Goal: Check status: Check status

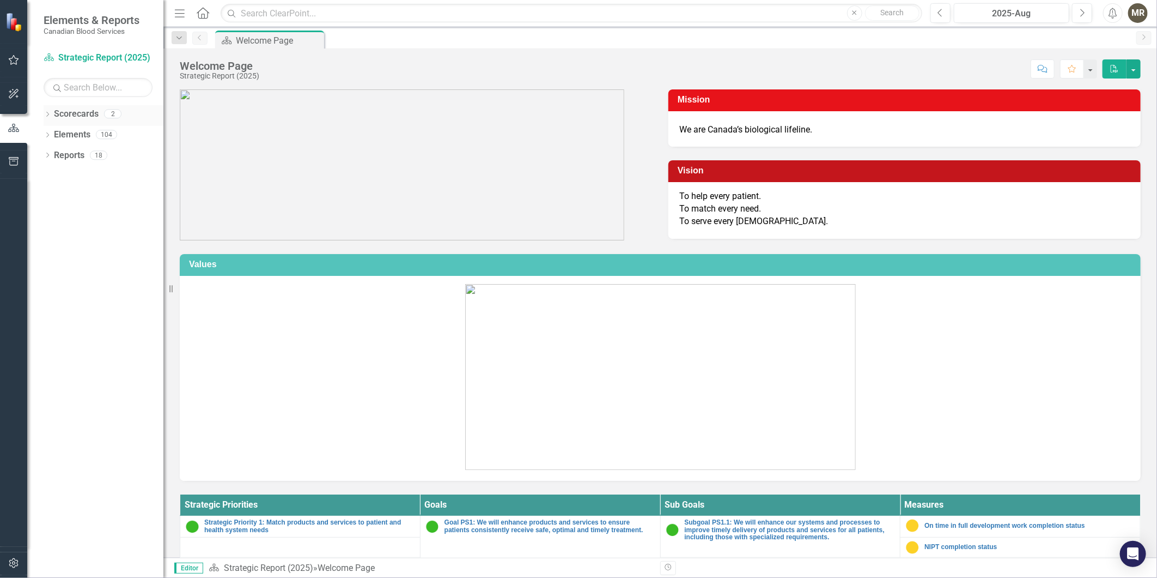
click at [45, 118] on icon "Dropdown" at bounding box center [48, 115] width 8 height 6
click at [70, 159] on link "Operational Report" at bounding box center [112, 155] width 104 height 13
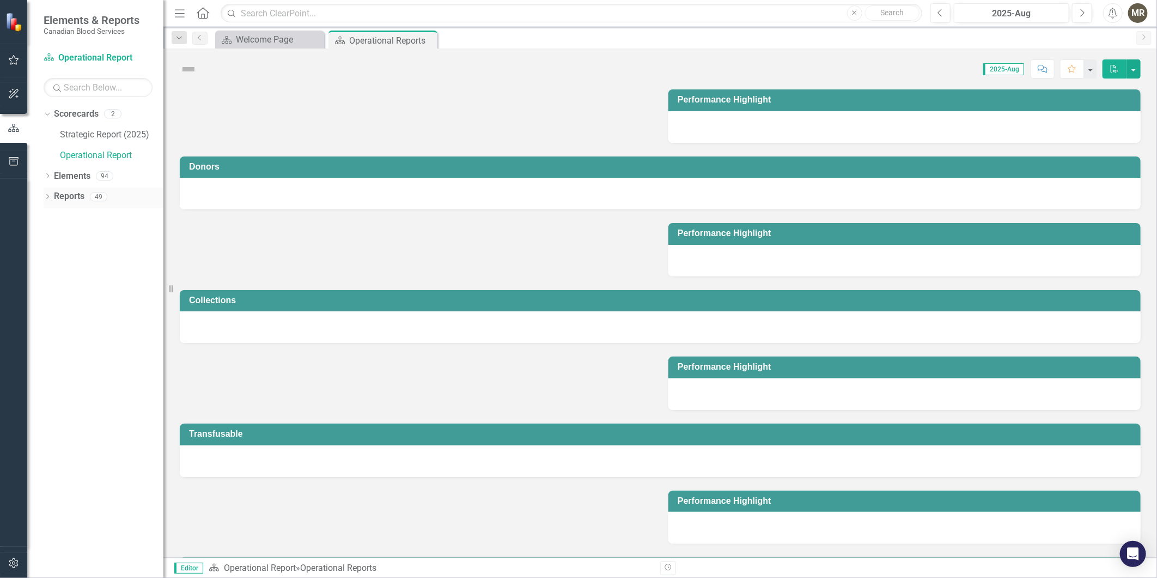
click at [45, 199] on icon "Dropdown" at bounding box center [48, 198] width 8 height 6
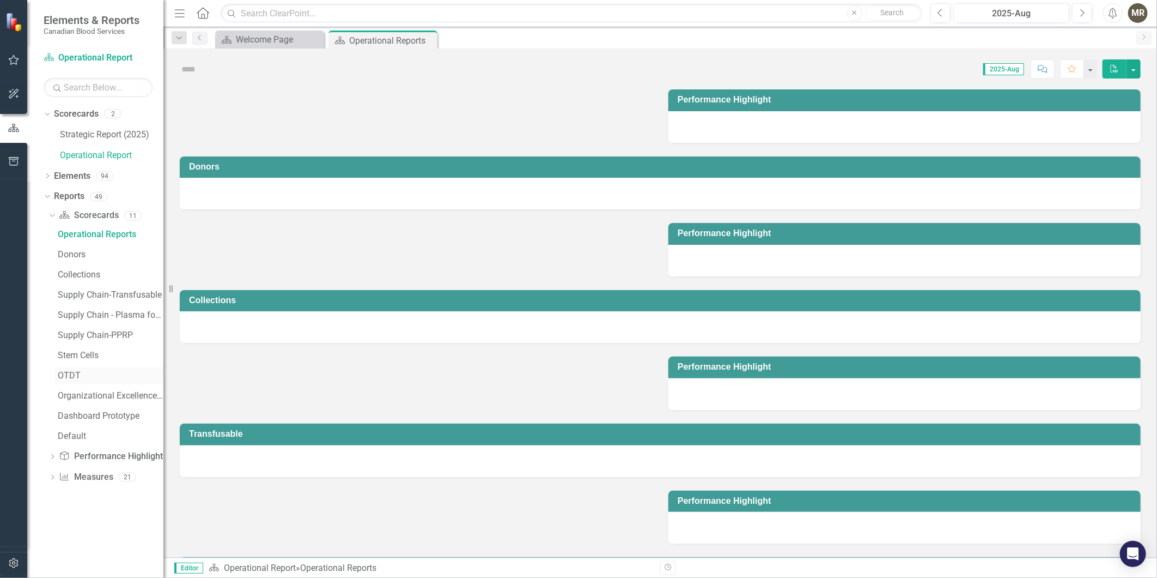
click at [70, 376] on div "OTDT" at bounding box center [111, 376] width 106 height 10
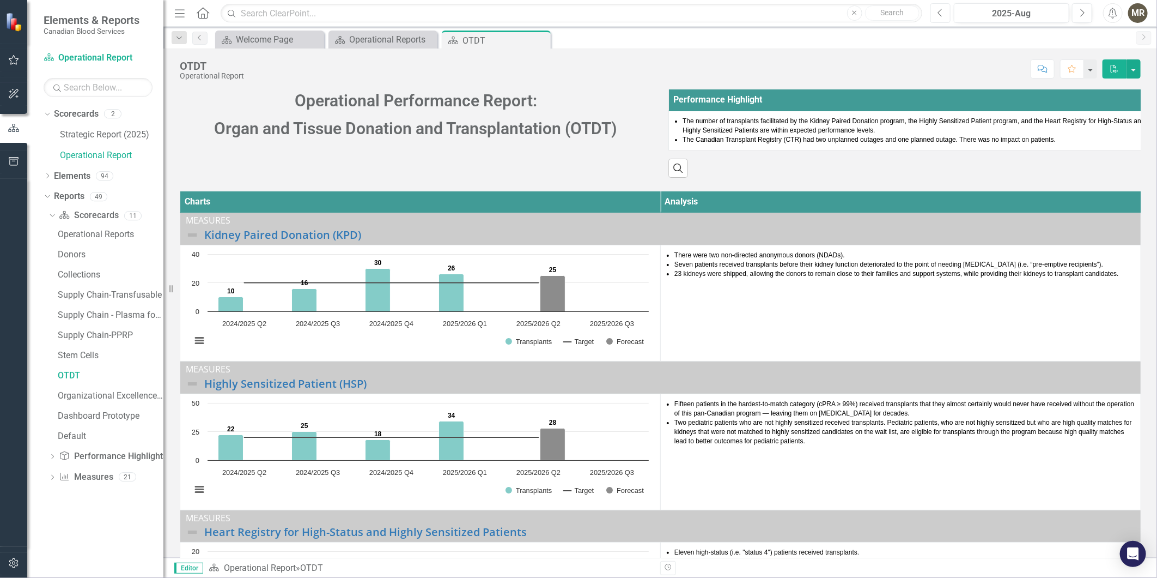
click at [942, 19] on button "Previous" at bounding box center [941, 13] width 20 height 20
click at [1083, 16] on icon "Next" at bounding box center [1082, 13] width 6 height 10
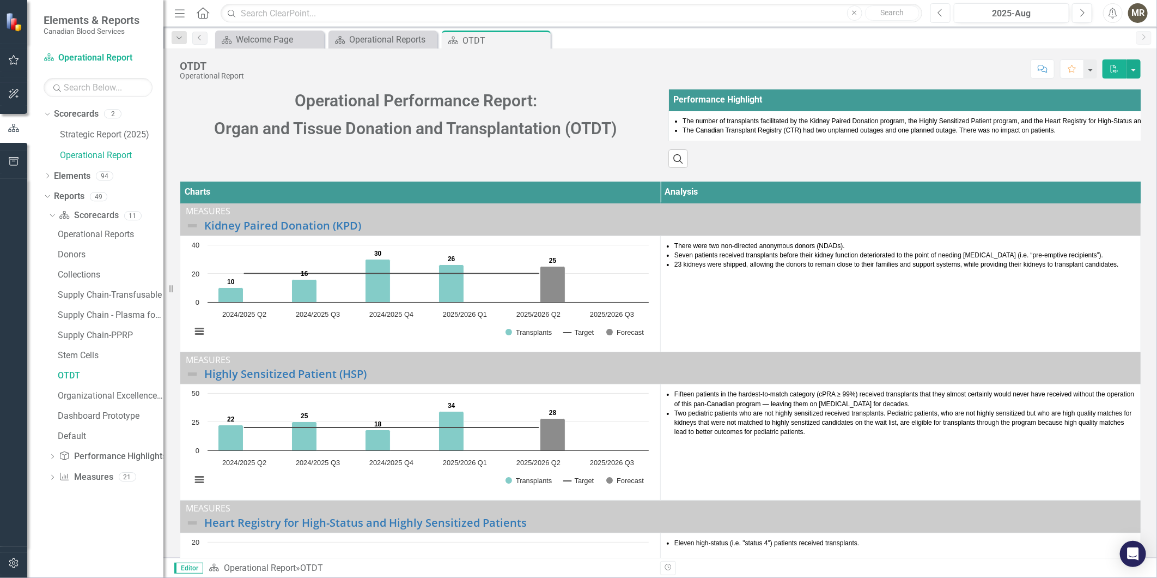
click at [944, 15] on button "Previous" at bounding box center [941, 13] width 20 height 20
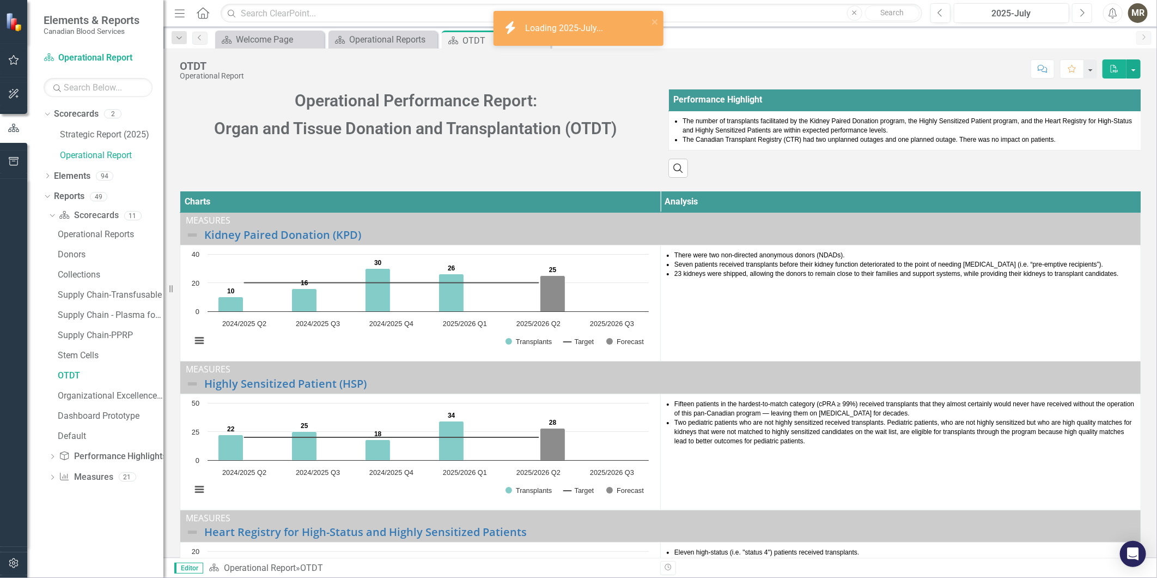
click at [1080, 16] on icon "Next" at bounding box center [1082, 13] width 6 height 10
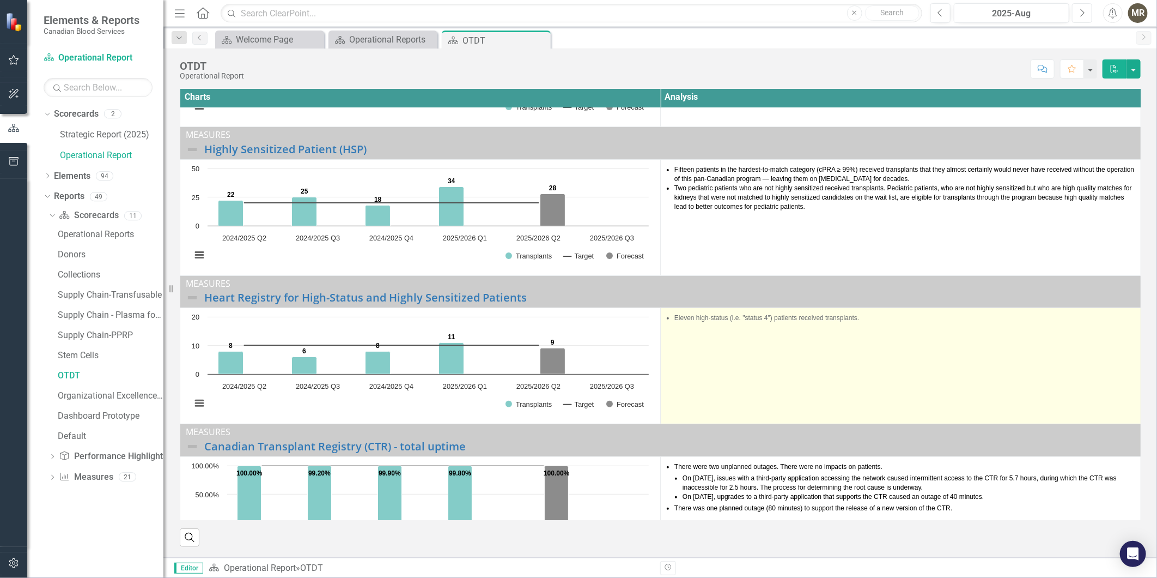
scroll to position [69, 0]
